Goal: Information Seeking & Learning: Learn about a topic

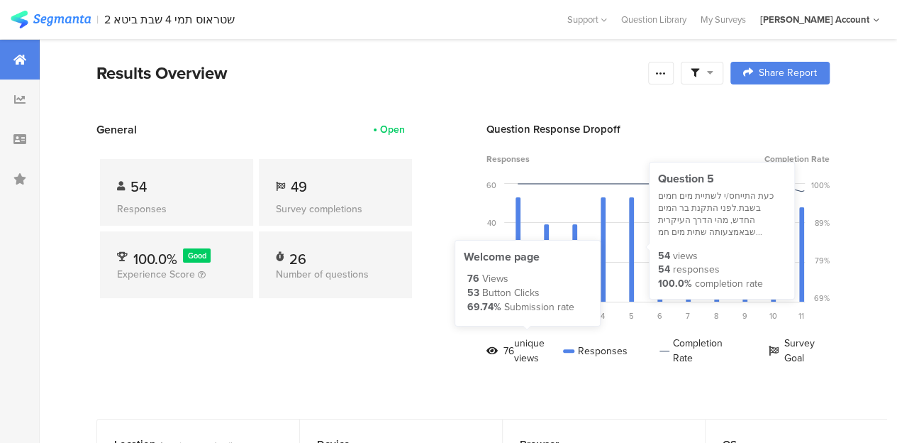
click at [667, 266] on div "54" at bounding box center [664, 269] width 12 height 14
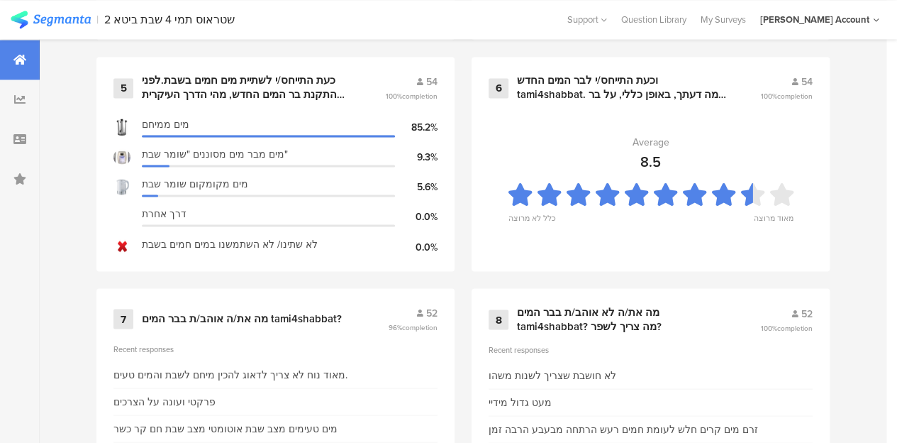
scroll to position [1106, 0]
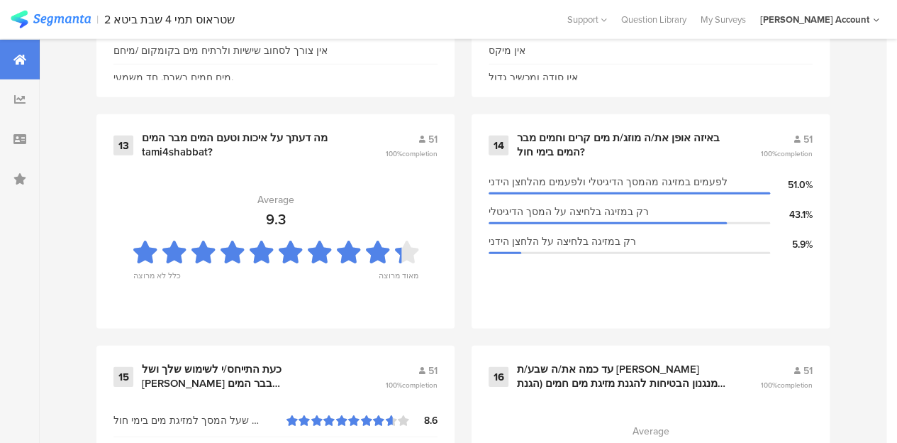
click at [873, 307] on div "1 התייחס/י לשתיית מים קרים בימי חול,לפני שהותקן אצלך בר המים החדש tami4shabbat,…" at bounding box center [463, 230] width 847 height 3006
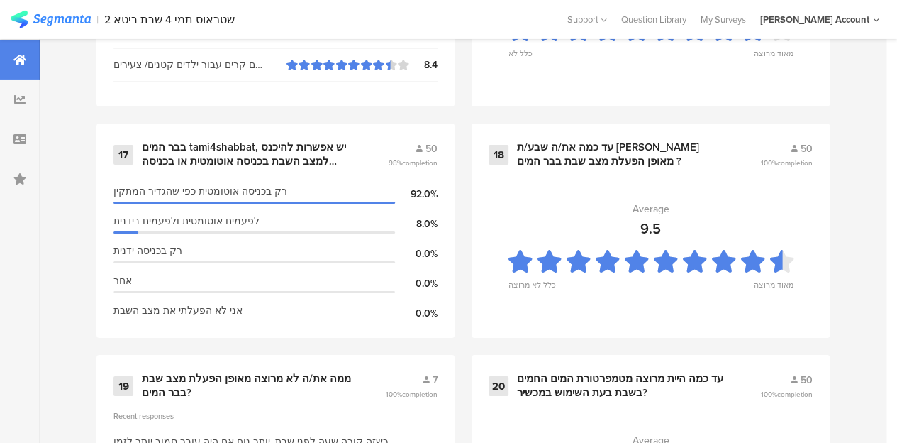
scroll to position [2428, 0]
